Goal: Transaction & Acquisition: Purchase product/service

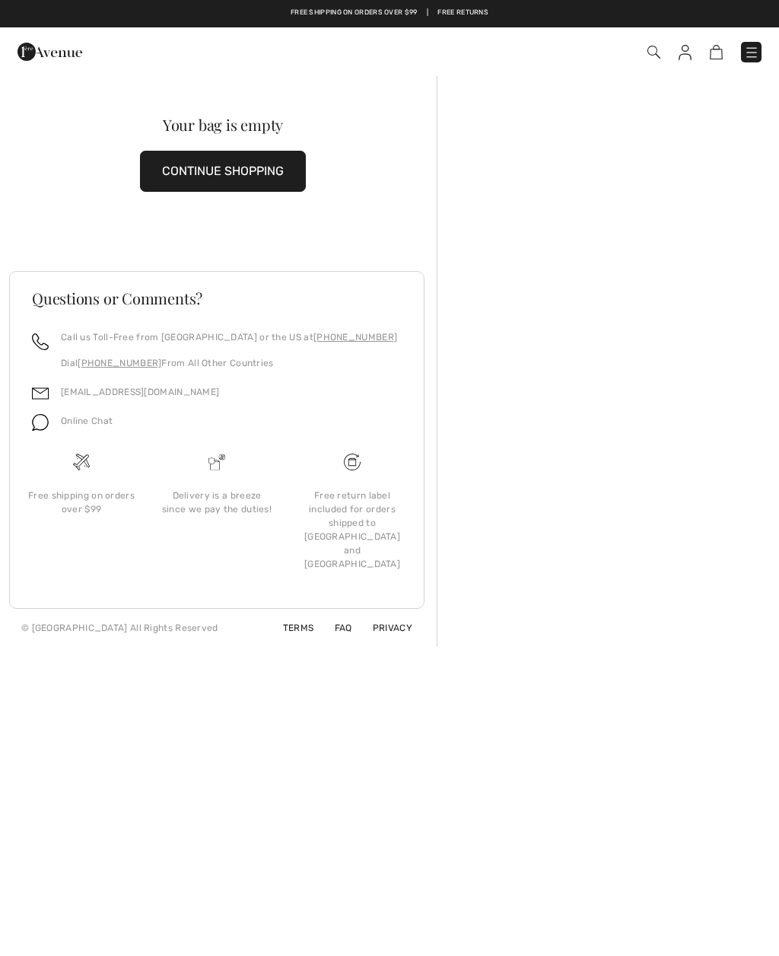
click at [657, 56] on img at bounding box center [653, 52] width 13 height 13
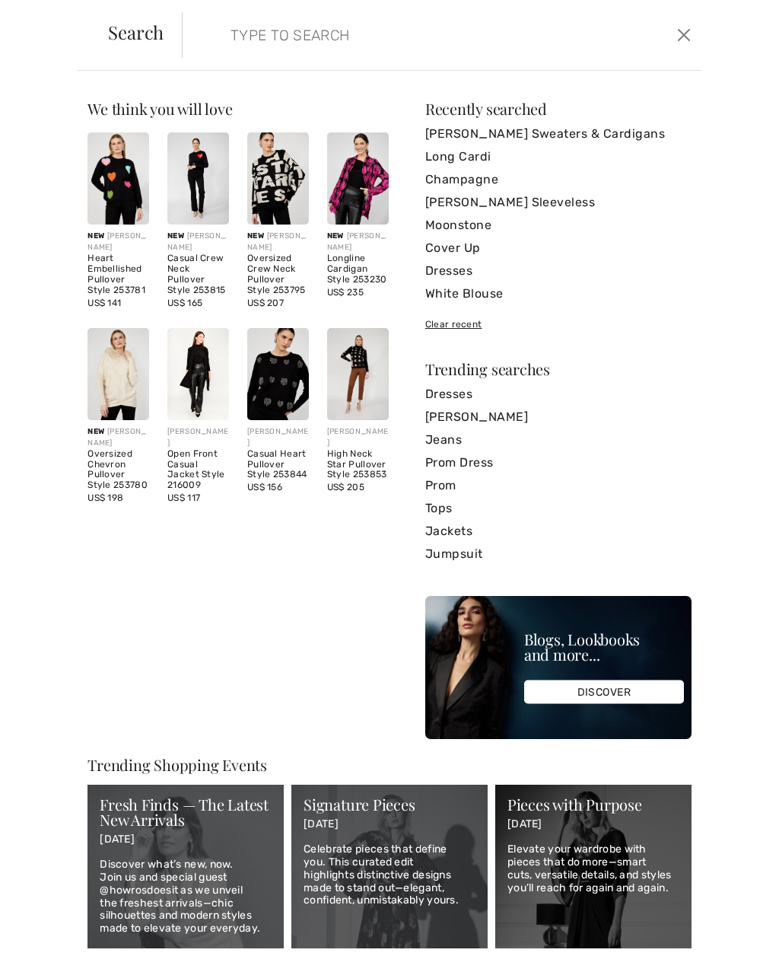
click at [450, 526] on link "Jackets" at bounding box center [558, 531] width 266 height 23
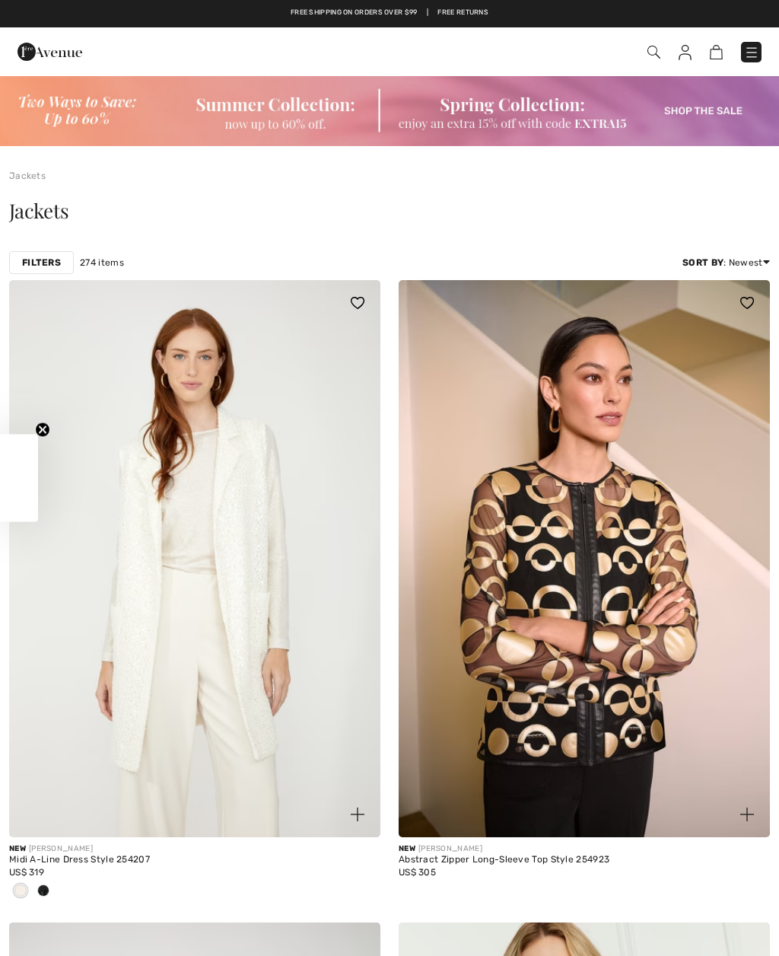
checkbox input "true"
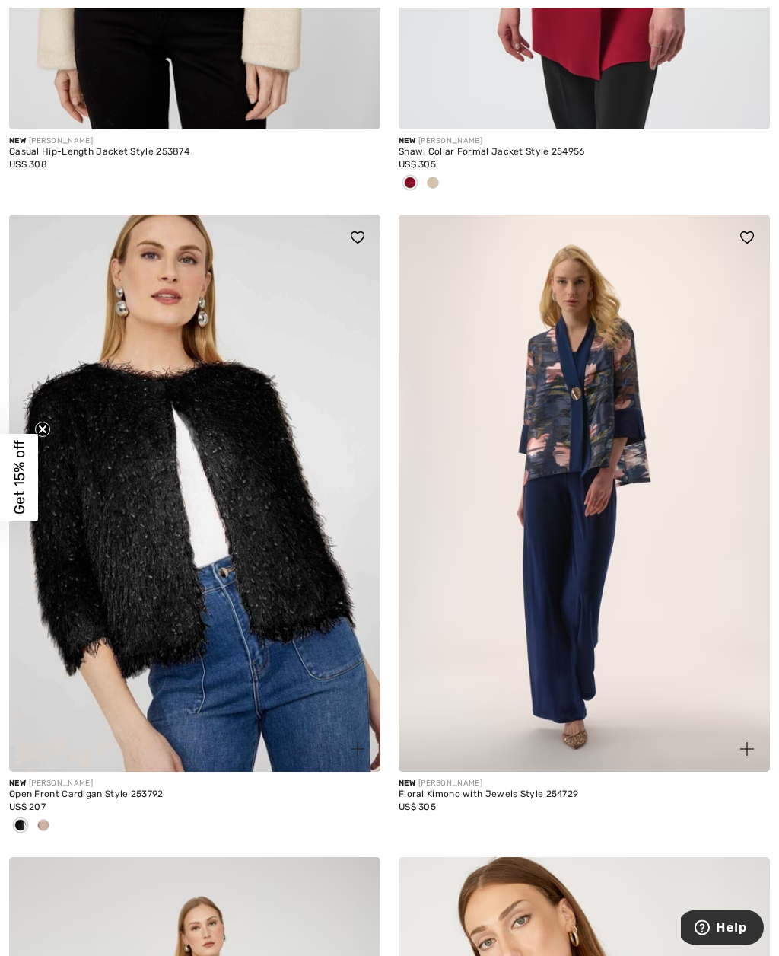
scroll to position [9669, 0]
click at [602, 507] on img at bounding box center [584, 493] width 371 height 557
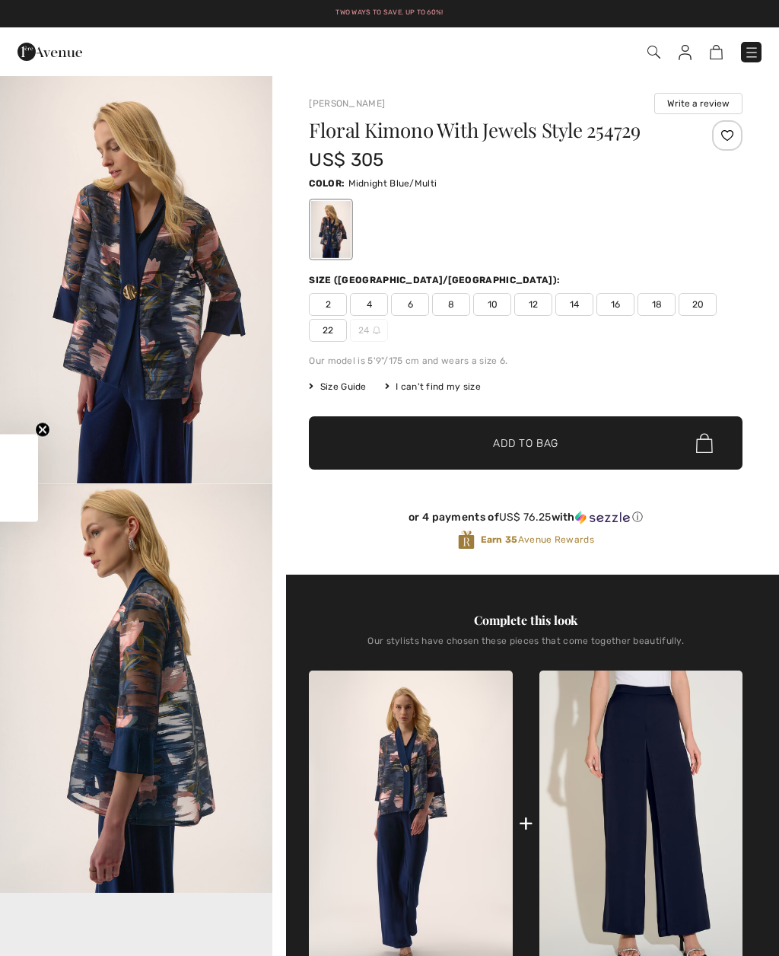
checkbox input "true"
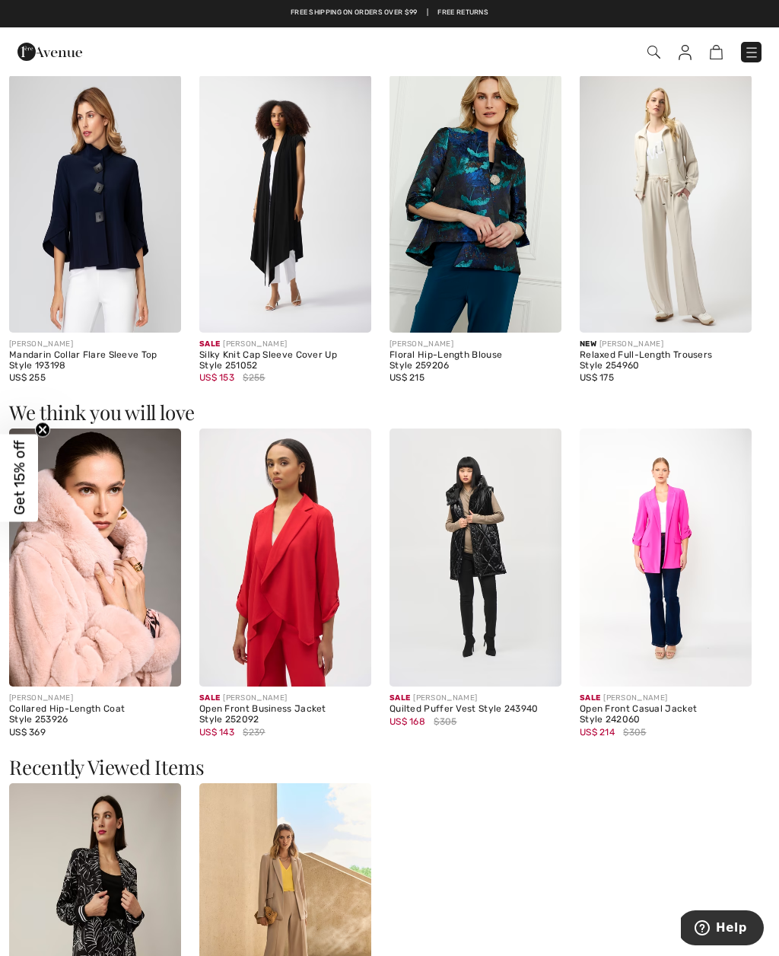
scroll to position [1386, 0]
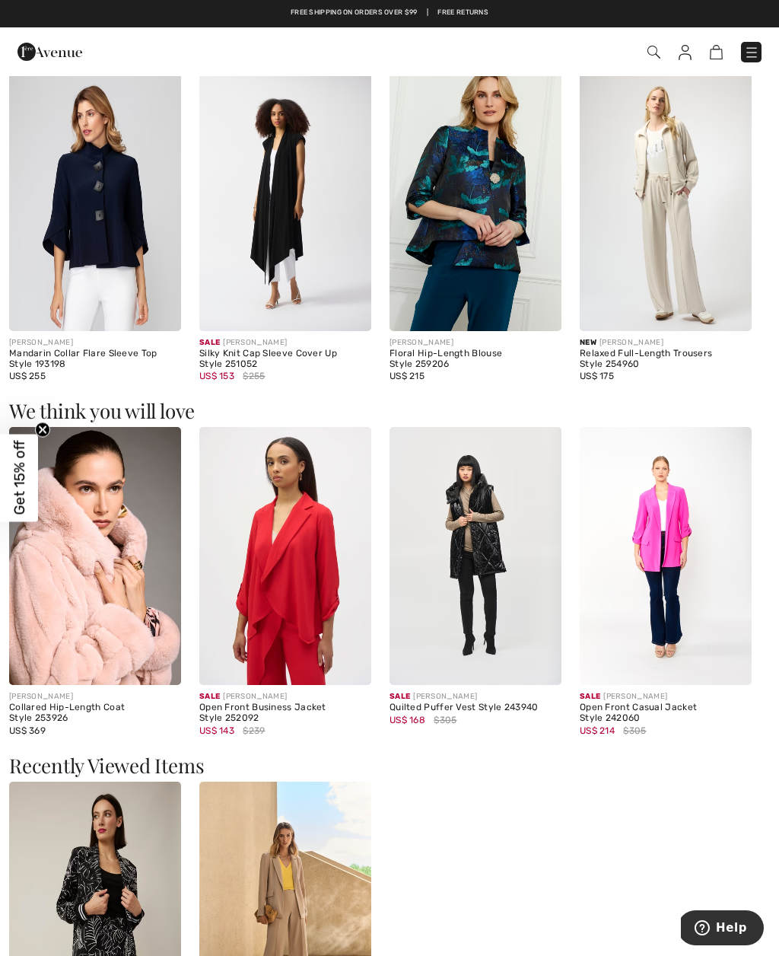
click at [748, 918] on div "Sale JOSEPH RIBKOFF Palm Print Long Blazer Style 221167 US$ 149 $271 Sale JOSEP…" at bounding box center [389, 945] width 761 height 329
click at [317, 603] on img at bounding box center [285, 556] width 172 height 258
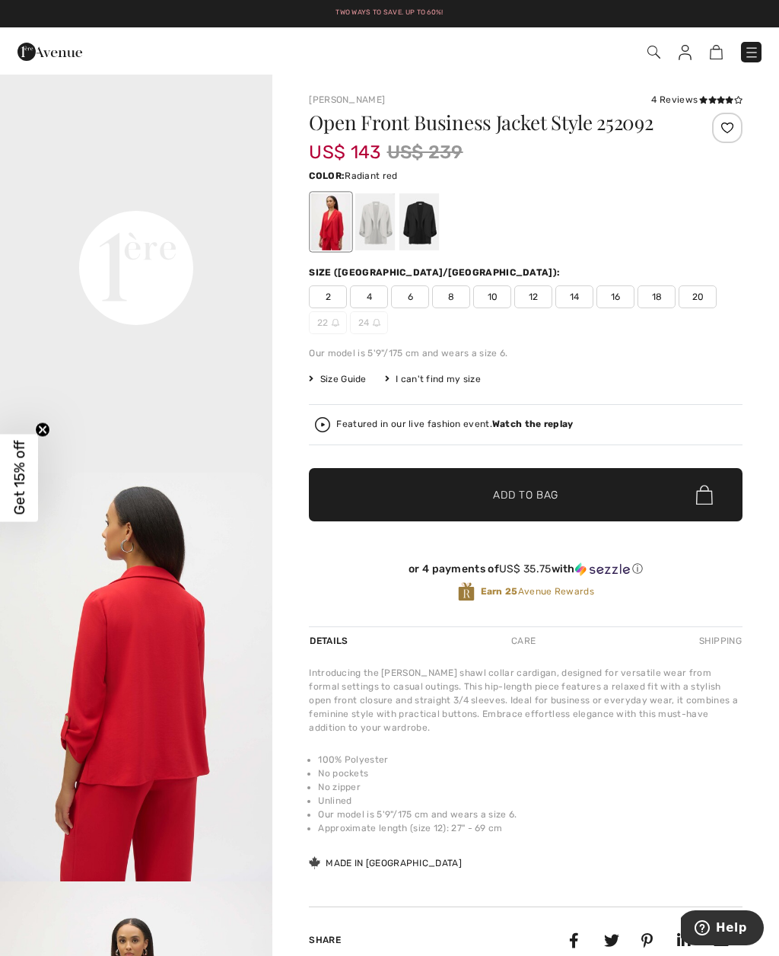
scroll to position [830, 0]
click at [611, 293] on span "16" at bounding box center [616, 296] width 38 height 23
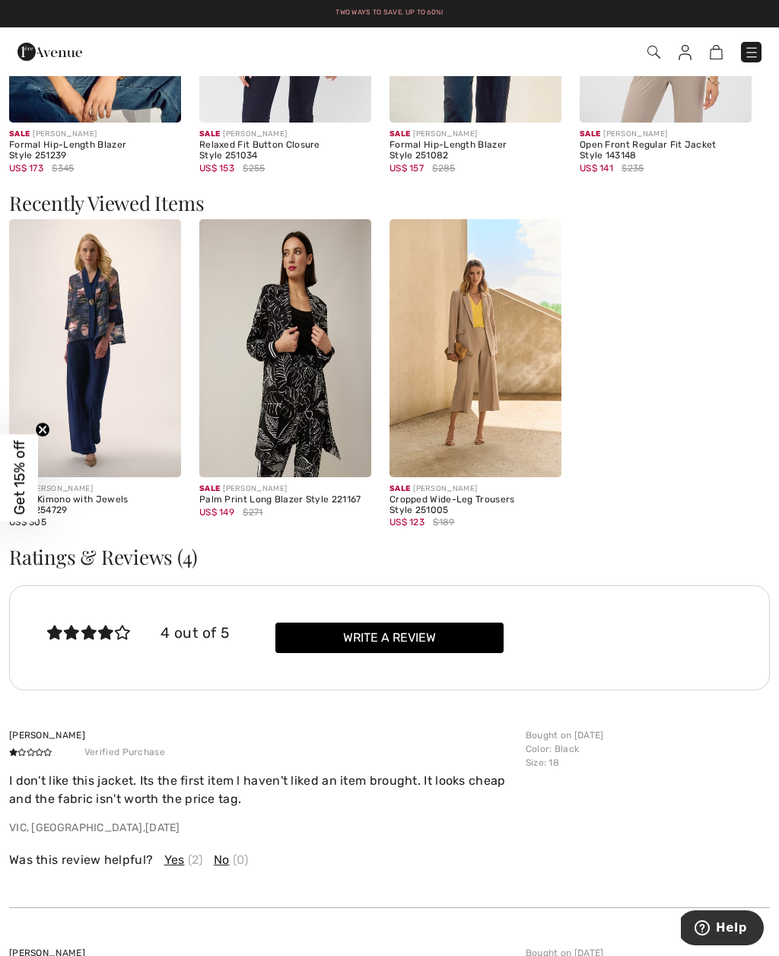
scroll to position [1577, 0]
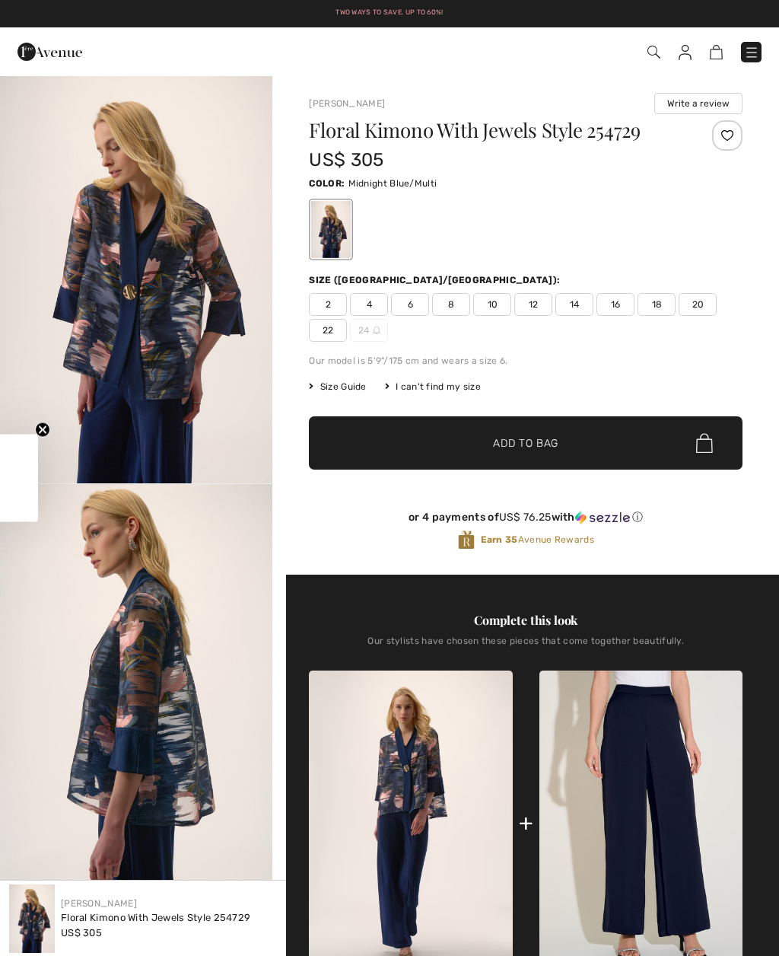
checkbox input "true"
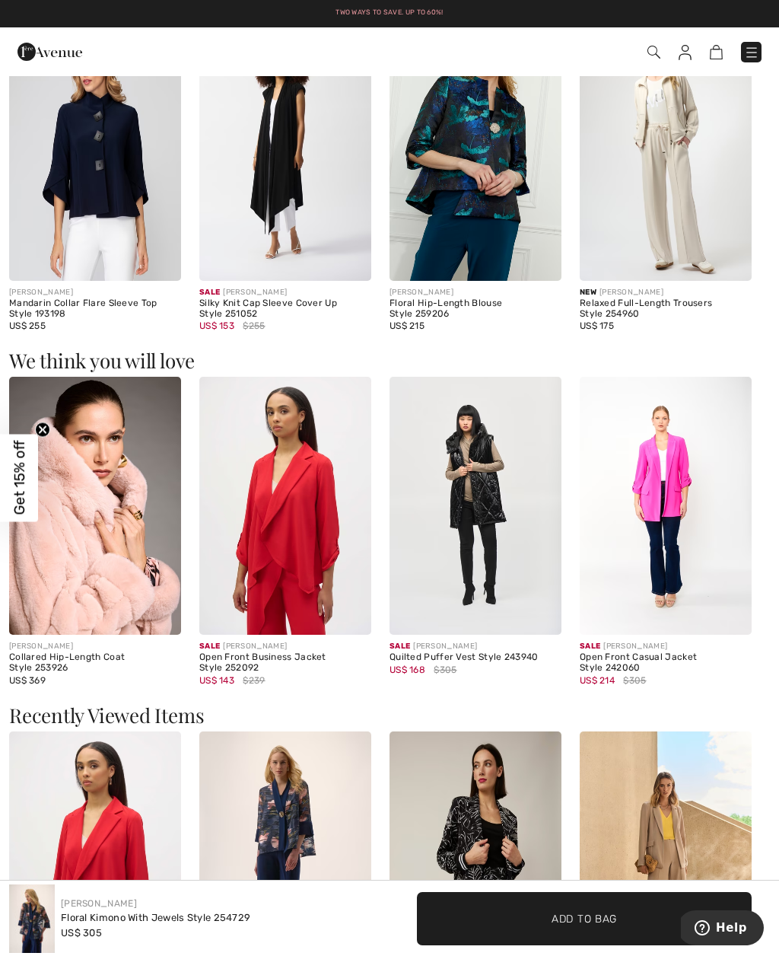
click at [744, 54] on img at bounding box center [751, 52] width 15 height 15
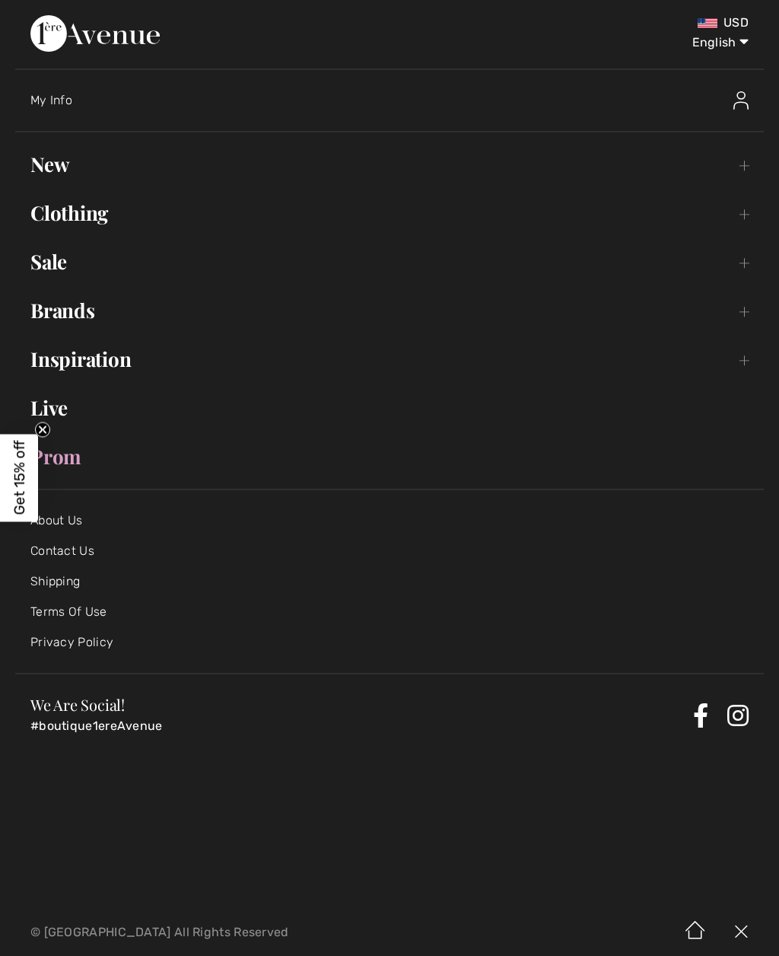
click at [62, 159] on link "New Toggle submenu" at bounding box center [389, 164] width 749 height 33
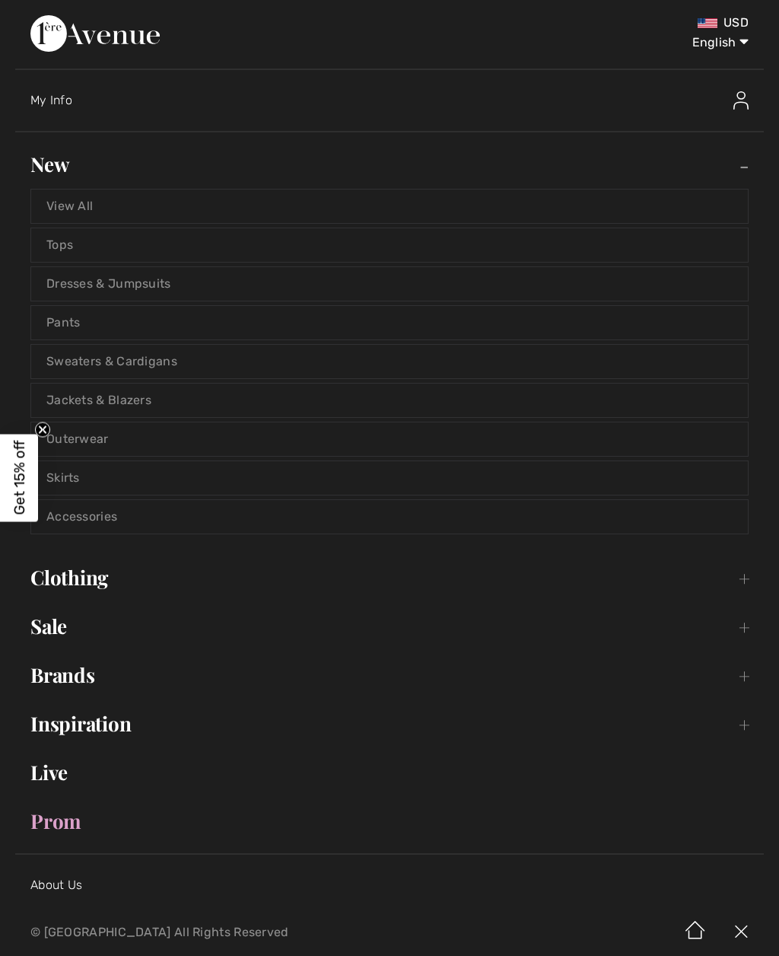
click at [132, 402] on link "Jackets & Blazers" at bounding box center [389, 399] width 717 height 33
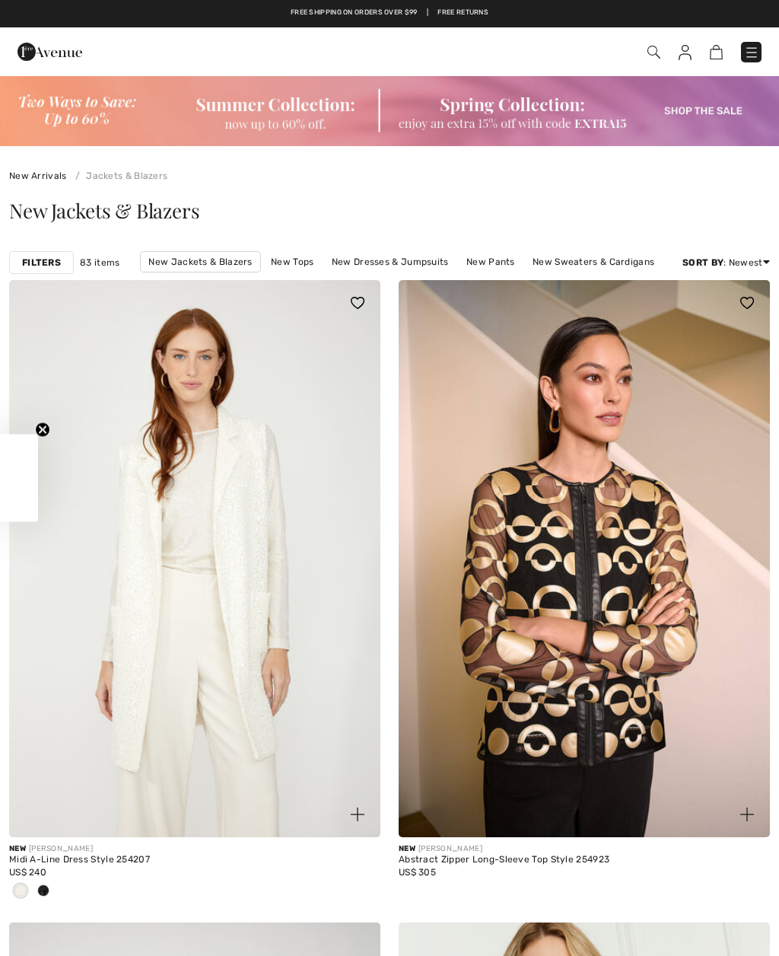
checkbox input "true"
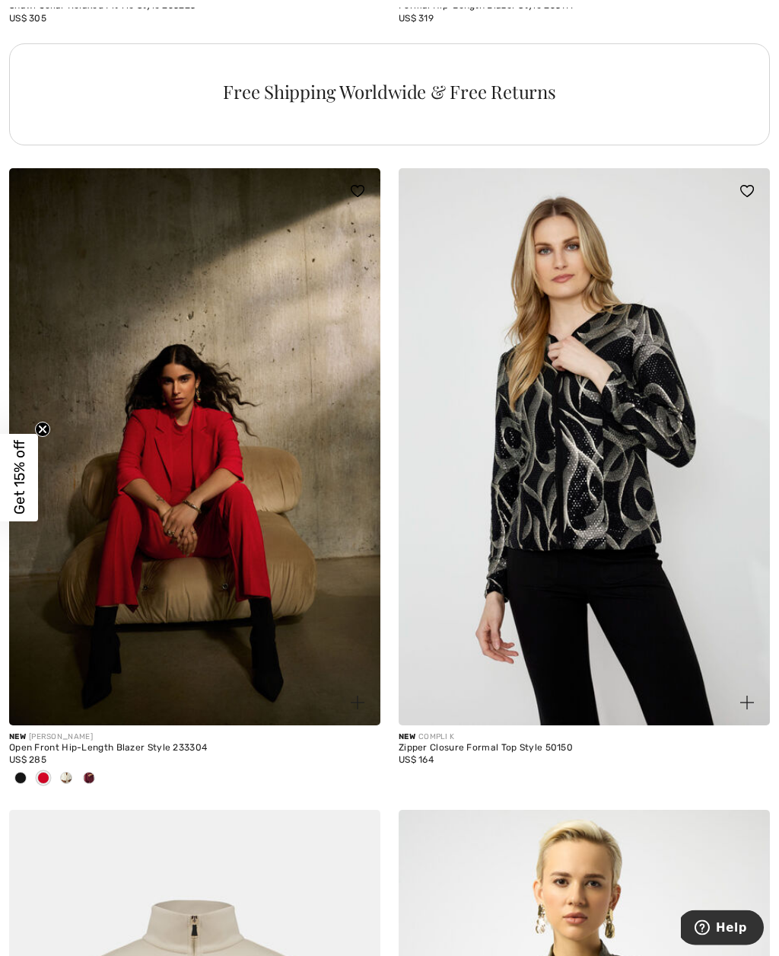
scroll to position [3964, 0]
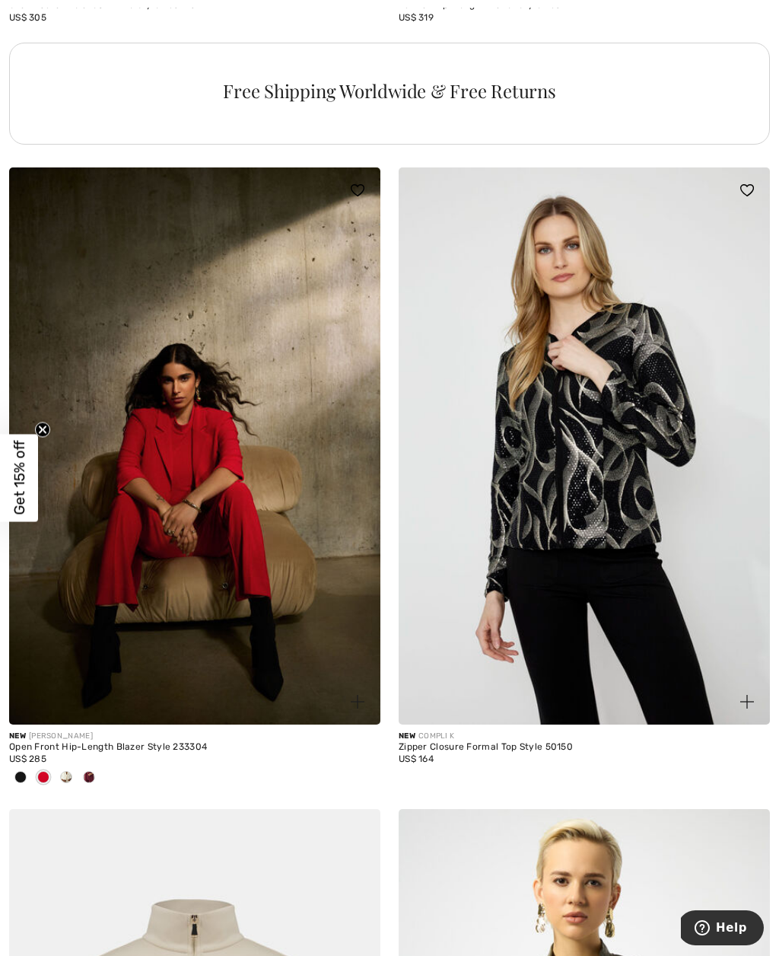
click at [305, 519] on img at bounding box center [194, 445] width 371 height 557
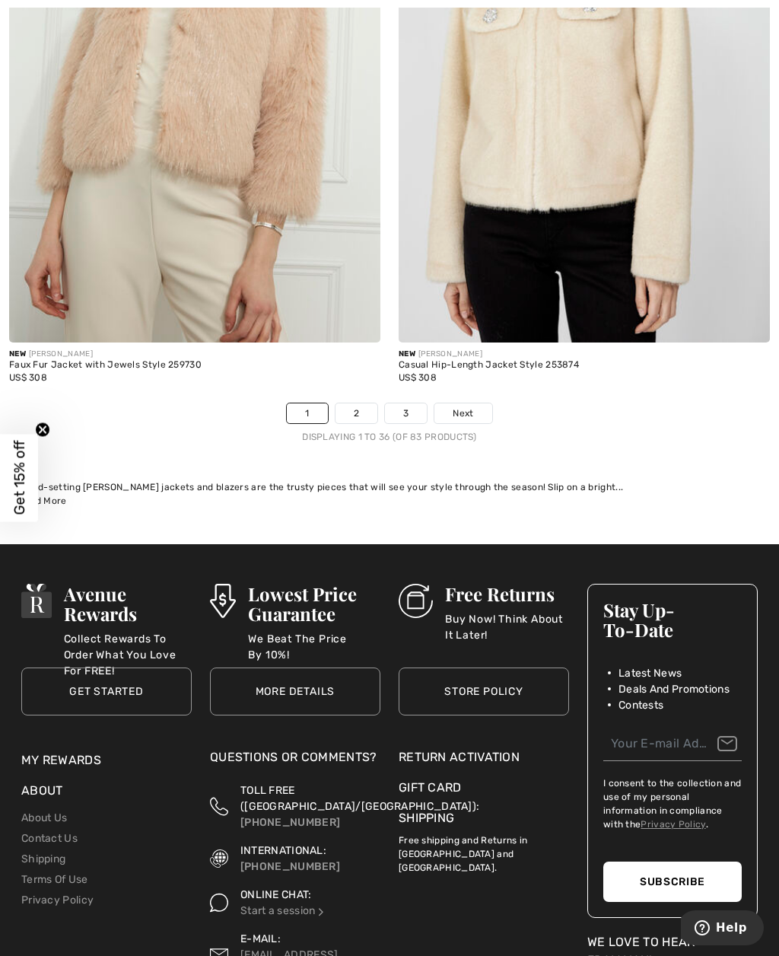
scroll to position [11350, 0]
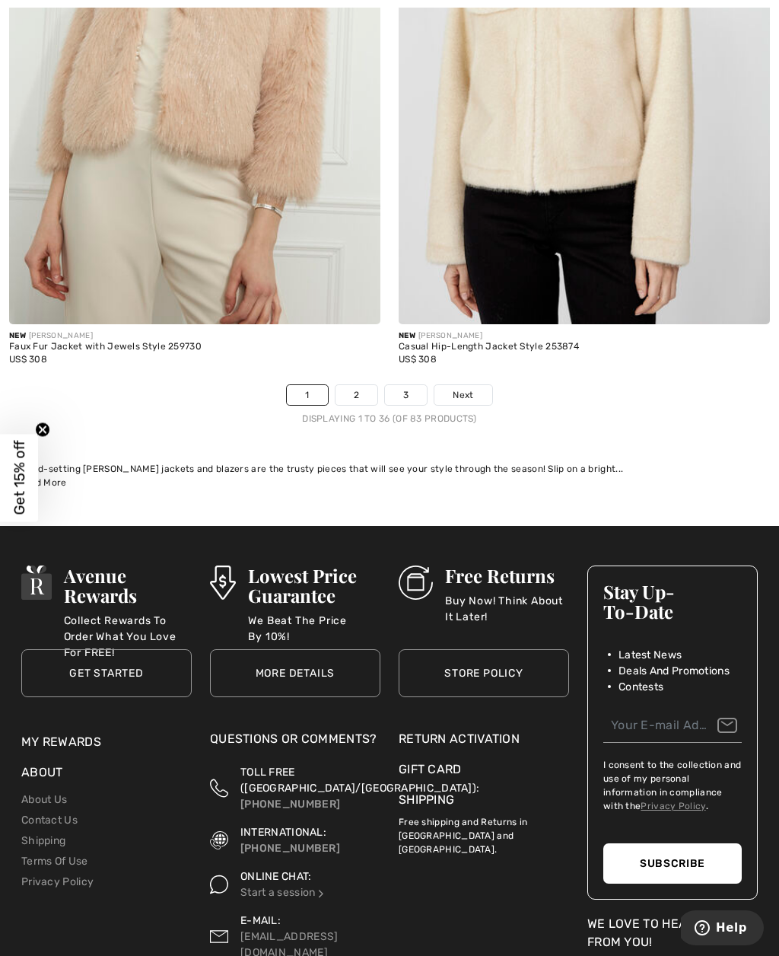
click at [356, 385] on link "2" at bounding box center [357, 395] width 42 height 20
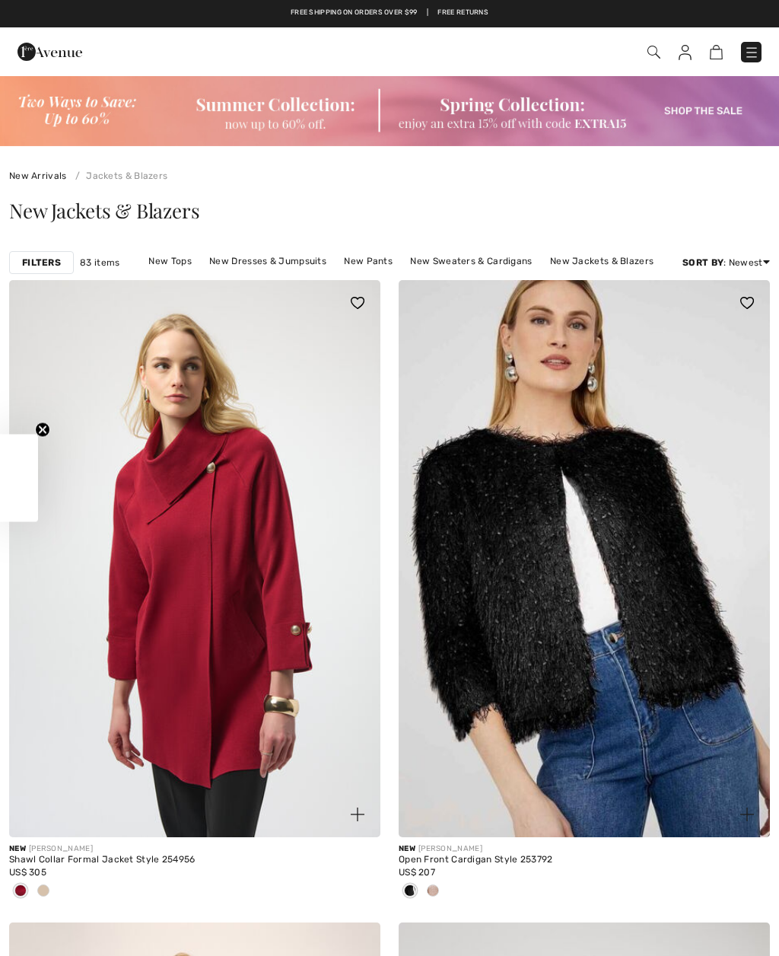
checkbox input "true"
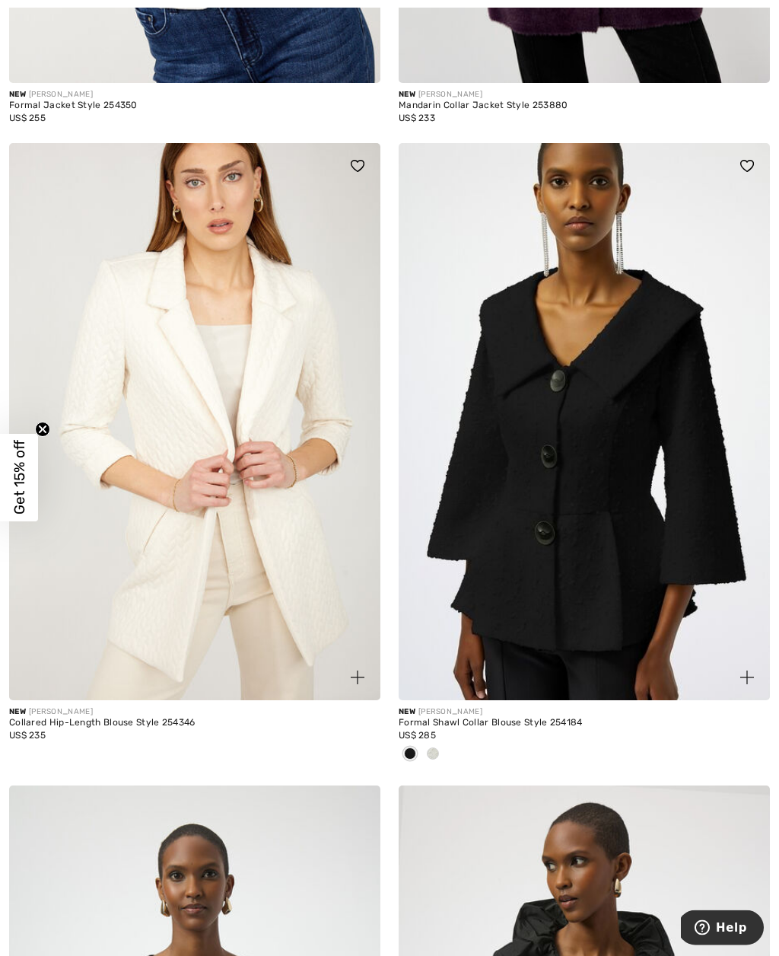
scroll to position [2012, 0]
click at [434, 743] on div at bounding box center [433, 754] width 23 height 25
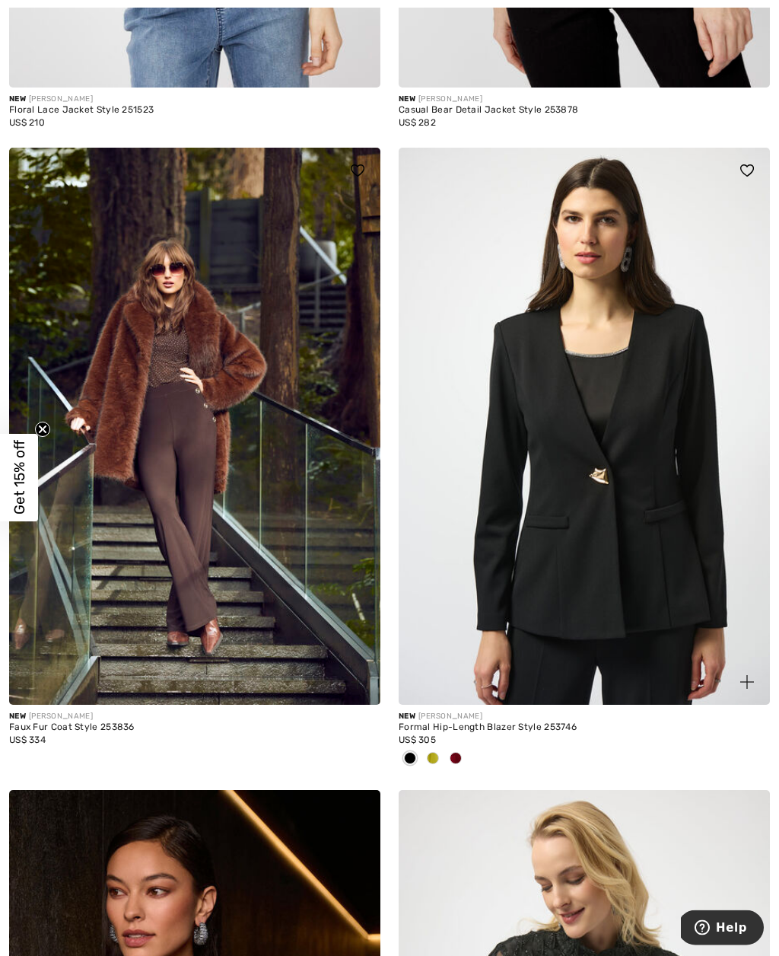
scroll to position [5859, 0]
click at [459, 746] on div at bounding box center [455, 758] width 23 height 25
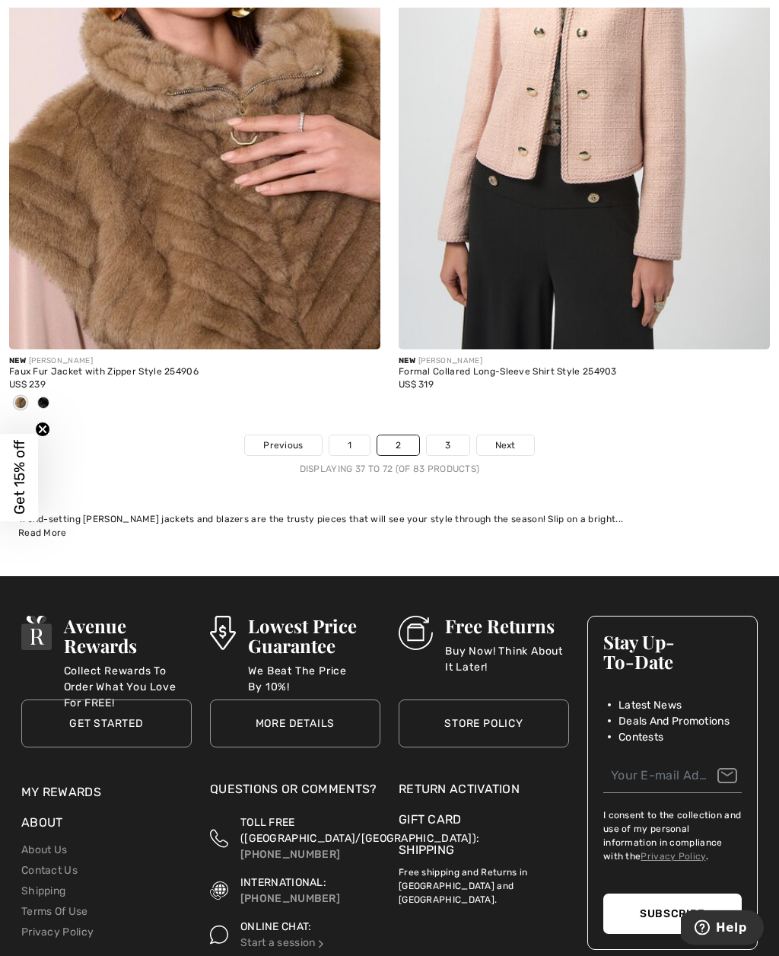
scroll to position [11357, 0]
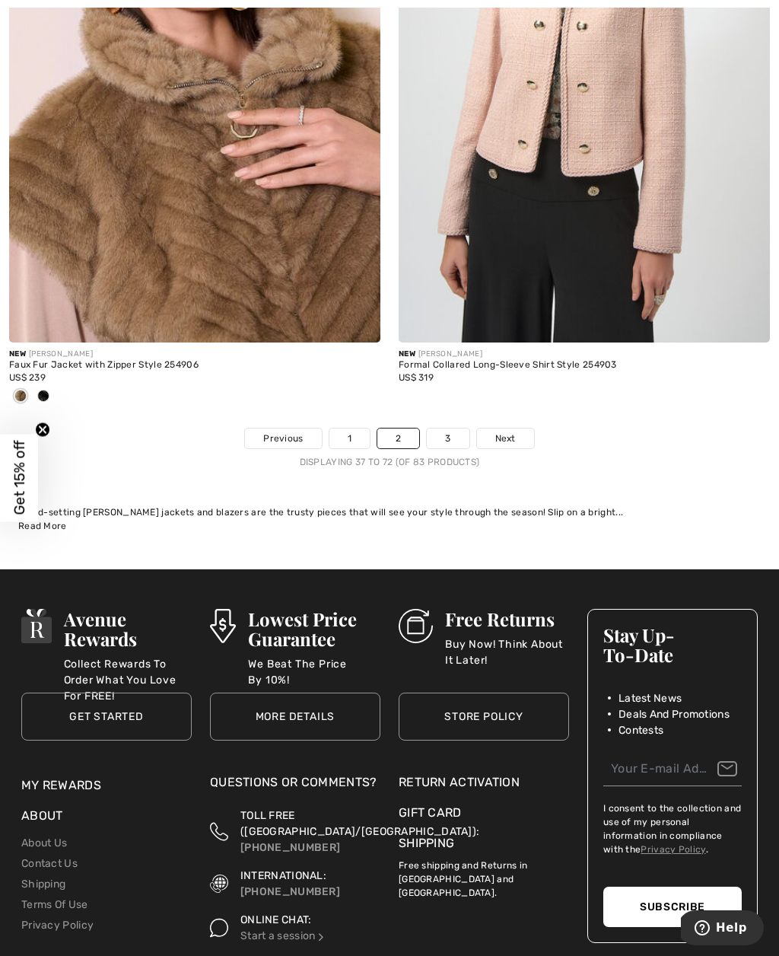
click at [466, 428] on link "3" at bounding box center [448, 438] width 42 height 20
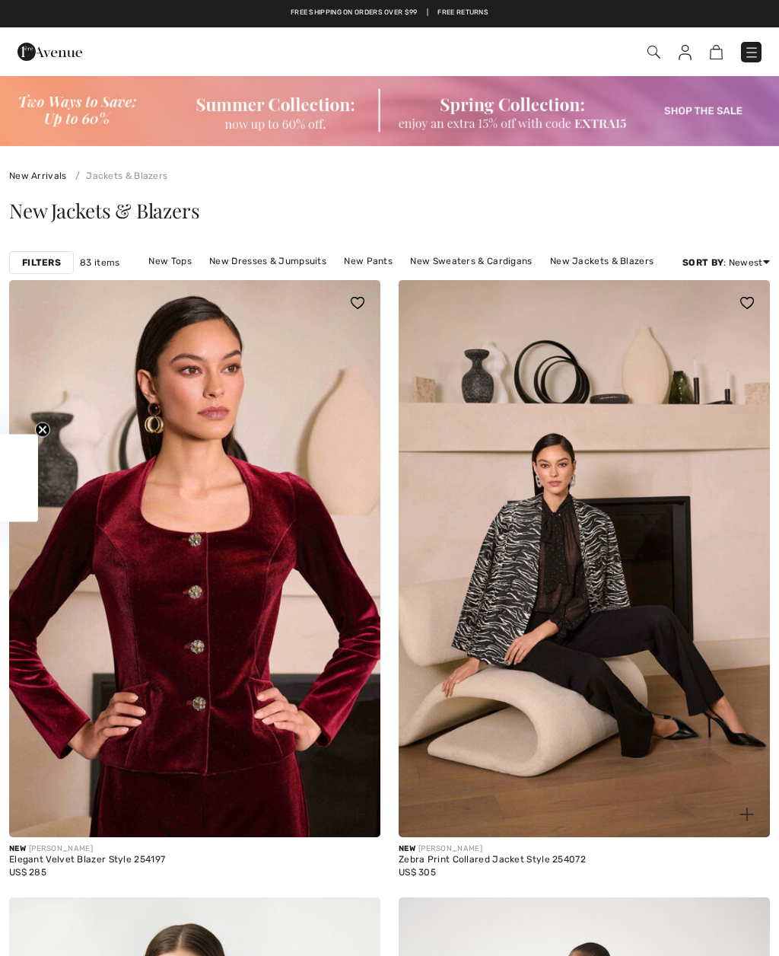
checkbox input "true"
